Goal: Task Accomplishment & Management: Use online tool/utility

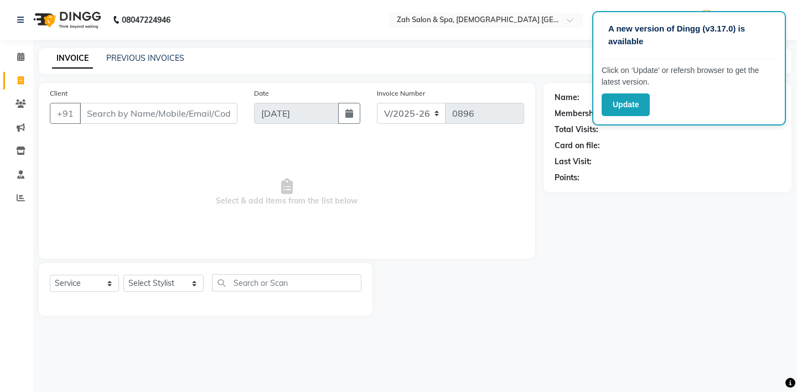
select select "5613"
select select "service"
click at [126, 108] on input "Client" at bounding box center [159, 113] width 158 height 21
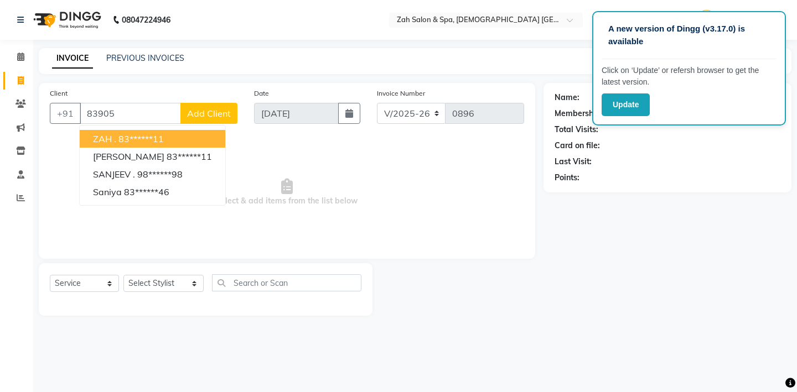
click at [164, 136] on ngb-highlight "83******11" at bounding box center [140, 138] width 45 height 11
type input "83******11"
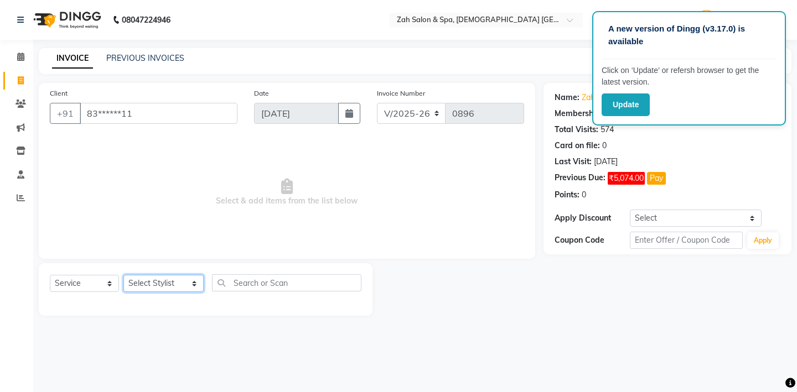
click at [185, 282] on select "Select Stylist [PERSON_NAME] - ZAH BEAUTY RETAIL APANG APEM ASIF ITUNA MANI MER…" at bounding box center [163, 283] width 80 height 17
select select "57860"
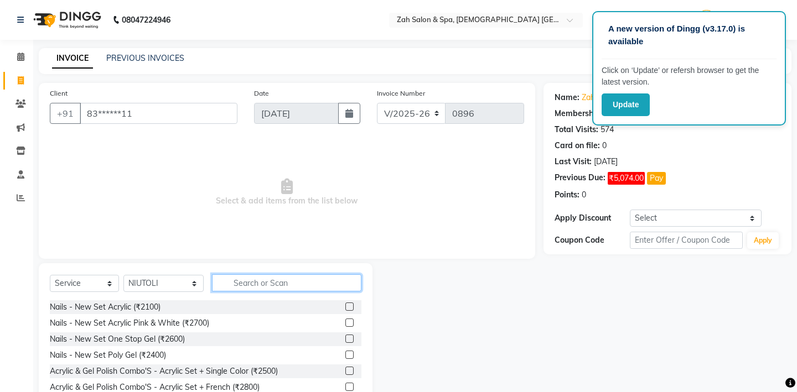
click at [265, 279] on input "text" at bounding box center [286, 283] width 149 height 17
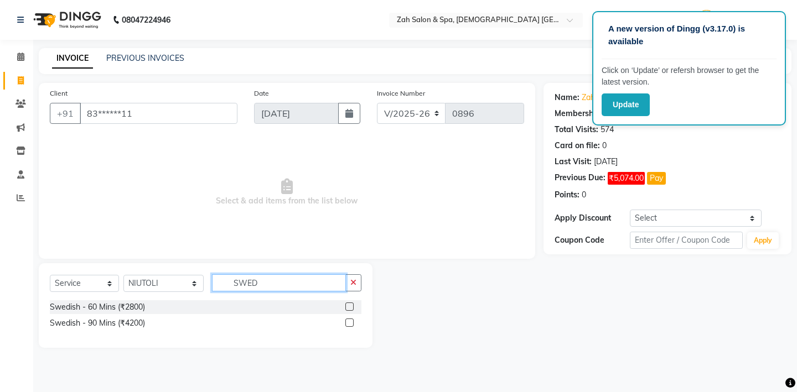
type input "SWED"
click at [349, 307] on label at bounding box center [349, 307] width 8 height 8
click at [349, 307] on input "checkbox" at bounding box center [348, 307] width 7 height 7
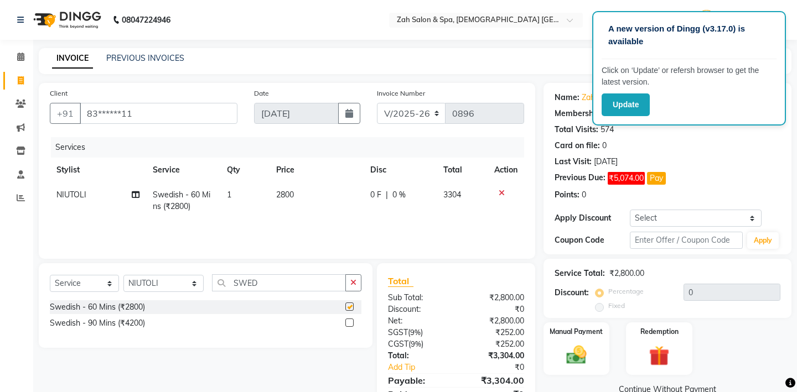
checkbox input "false"
click at [577, 345] on img at bounding box center [576, 355] width 34 height 24
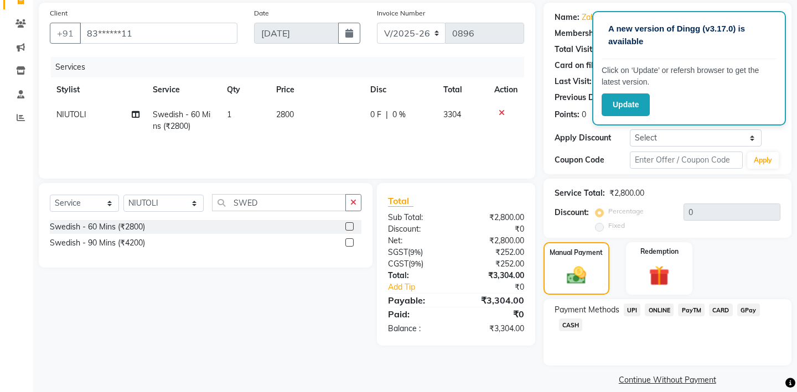
click at [568, 319] on span "CASH" at bounding box center [571, 325] width 24 height 13
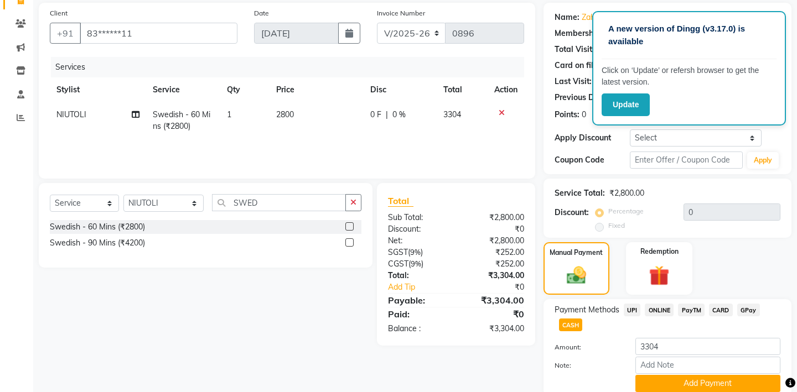
scroll to position [111, 0]
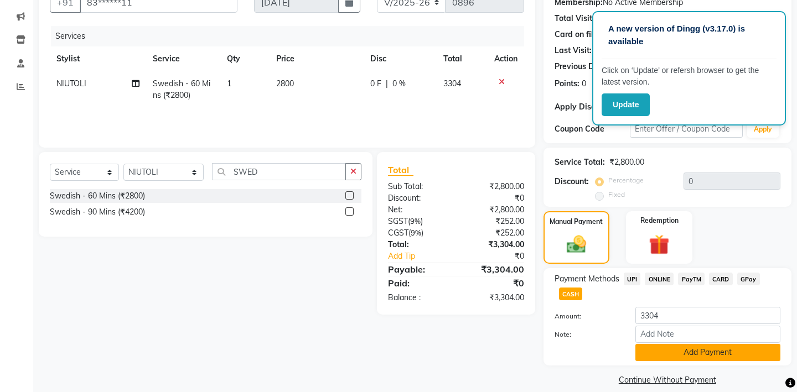
click at [676, 344] on button "Add Payment" at bounding box center [707, 352] width 145 height 17
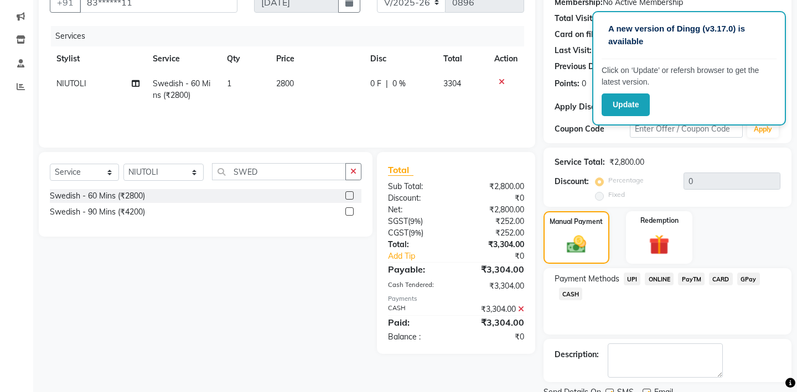
scroll to position [143, 0]
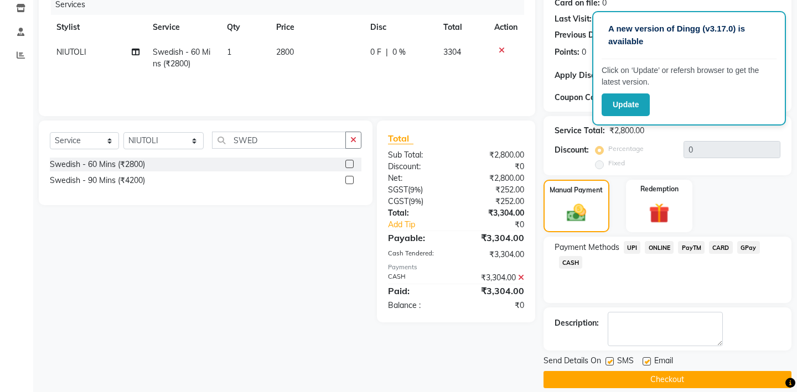
click at [642, 371] on button "Checkout" at bounding box center [668, 379] width 248 height 17
